Goal: Task Accomplishment & Management: Manage account settings

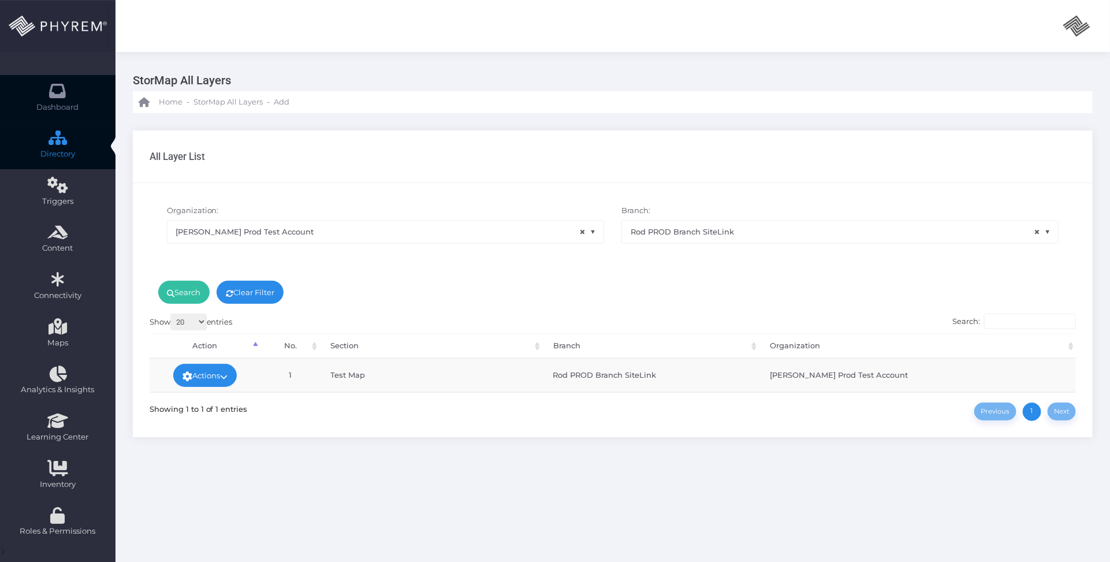
click at [61, 100] on link "Dashboard" at bounding box center [58, 98] width 116 height 47
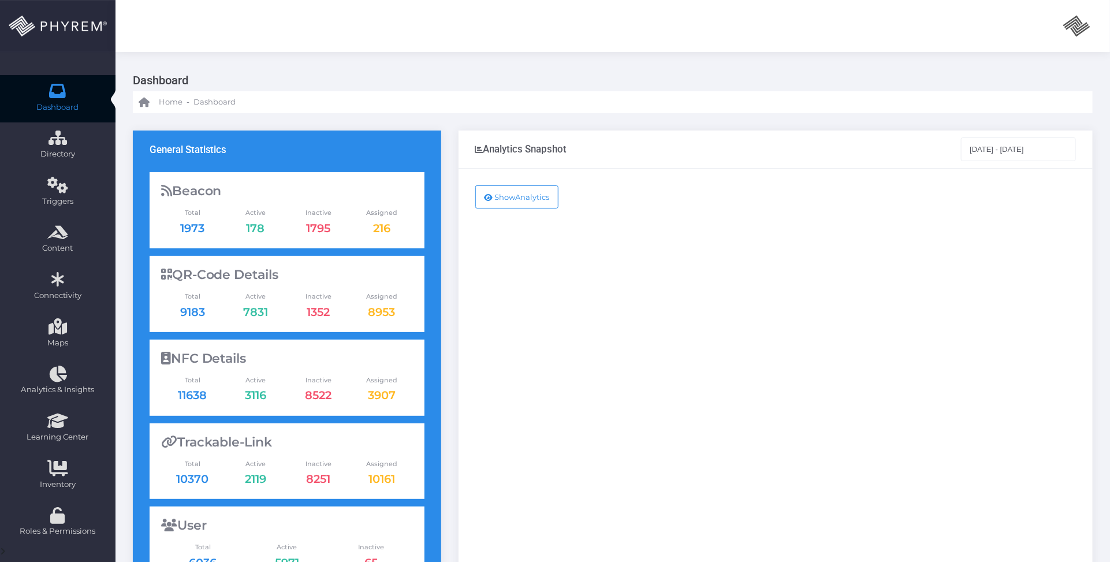
click at [937, 267] on div "Show Analytics" at bounding box center [776, 470] width 634 height 603
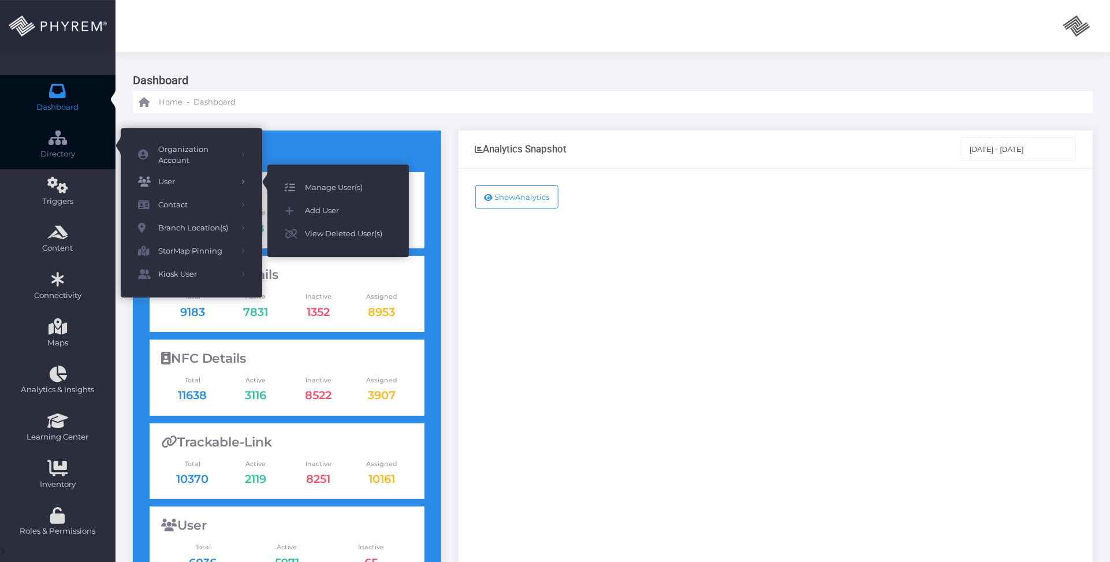
click at [332, 182] on span "Manage User(s)" at bounding box center [348, 187] width 87 height 15
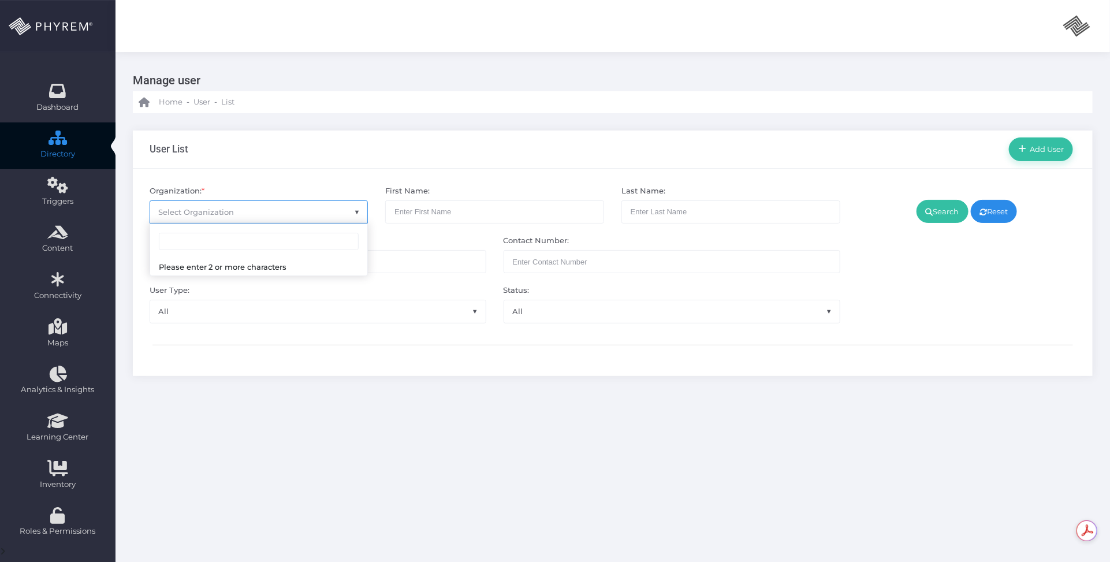
click at [250, 204] on span "Select Organization" at bounding box center [259, 212] width 218 height 22
type input "u"
type input "space"
select select "4738"
click at [940, 211] on link "Search" at bounding box center [943, 211] width 52 height 23
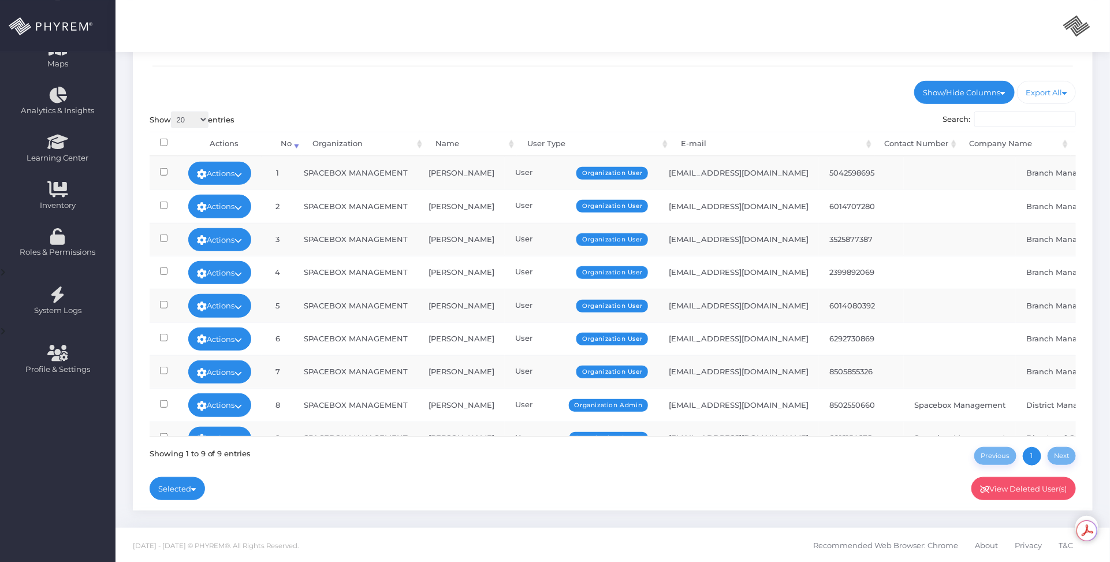
scroll to position [32, 0]
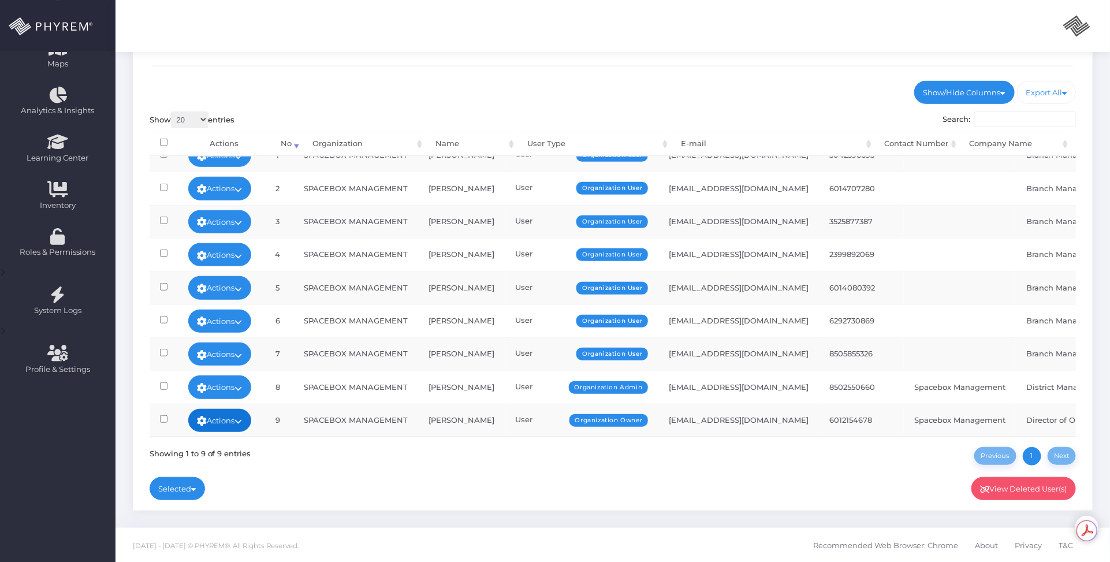
click at [236, 409] on link "Actions" at bounding box center [220, 420] width 64 height 23
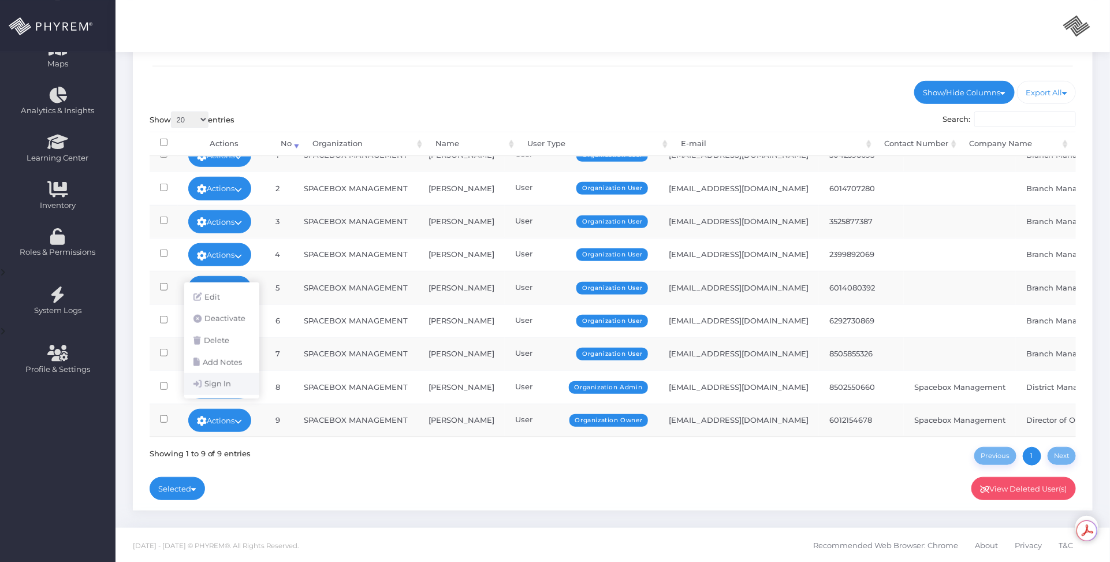
click at [231, 384] on link "Sign In" at bounding box center [221, 384] width 75 height 22
